Goal: Transaction & Acquisition: Obtain resource

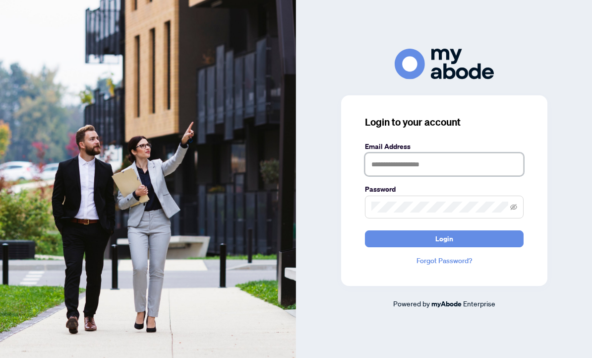
click at [397, 176] on input "text" at bounding box center [444, 164] width 159 height 23
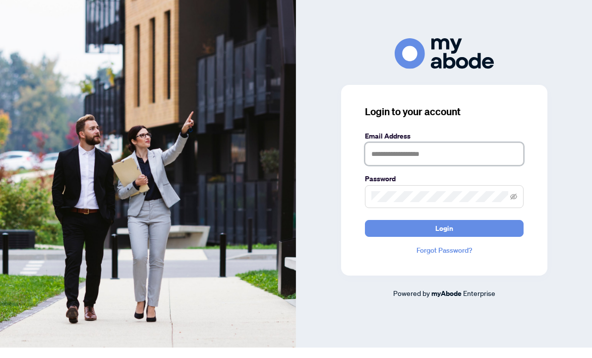
type input "**********"
click at [444, 244] on button "Login" at bounding box center [444, 238] width 159 height 17
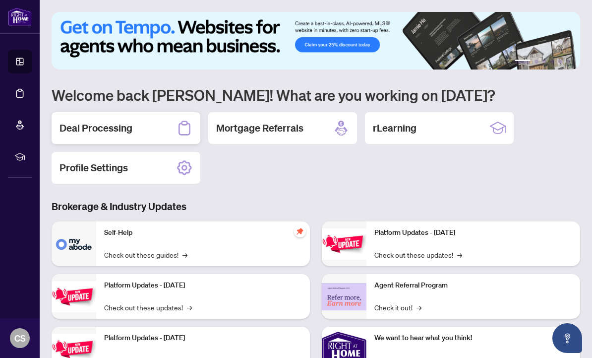
click at [159, 134] on div "Deal Processing" at bounding box center [126, 128] width 149 height 32
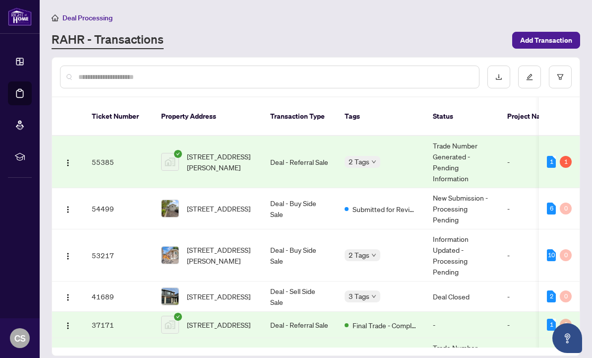
click at [216, 152] on span "[STREET_ADDRESS][PERSON_NAME]" at bounding box center [220, 162] width 67 height 22
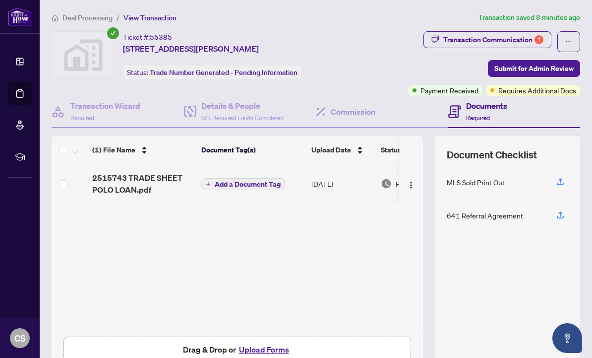
click at [132, 181] on span "2515743 TRADE SHEET POLO LOAN.pdf" at bounding box center [142, 184] width 101 height 24
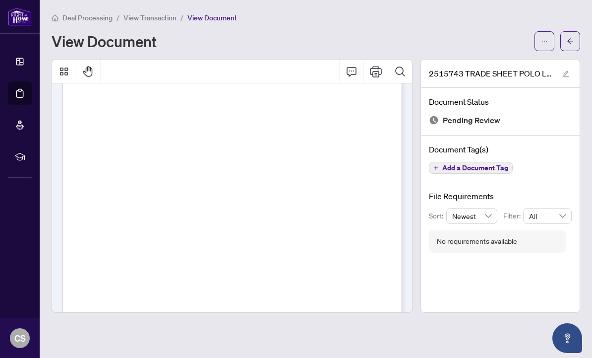
scroll to position [82, 0]
click at [349, 73] on icon "Comment" at bounding box center [352, 71] width 12 height 12
click at [543, 41] on icon "ellipsis" at bounding box center [544, 41] width 7 height 7
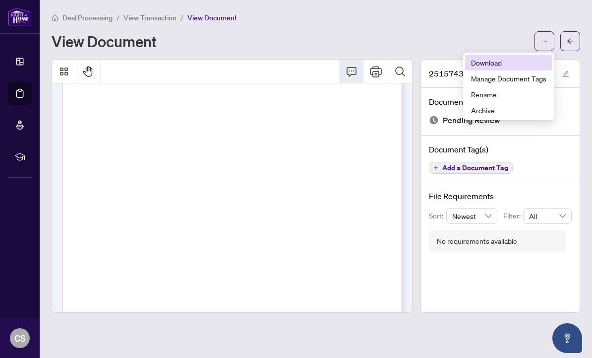
click at [493, 62] on span "Download" at bounding box center [508, 62] width 75 height 11
